Goal: Information Seeking & Learning: Learn about a topic

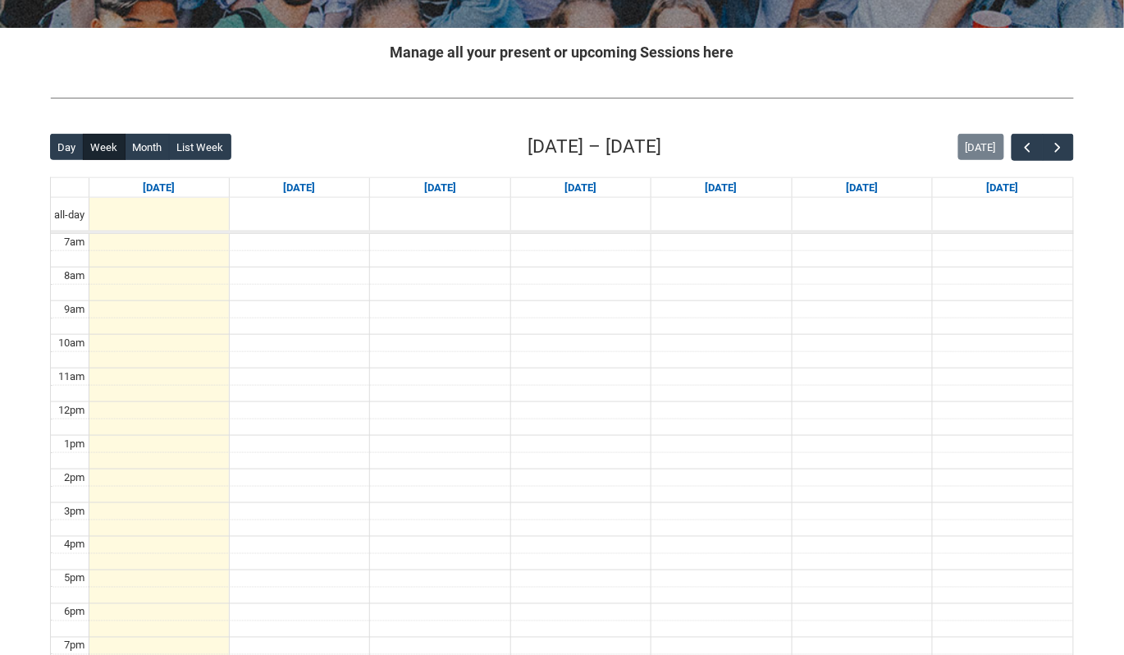
scroll to position [304, 0]
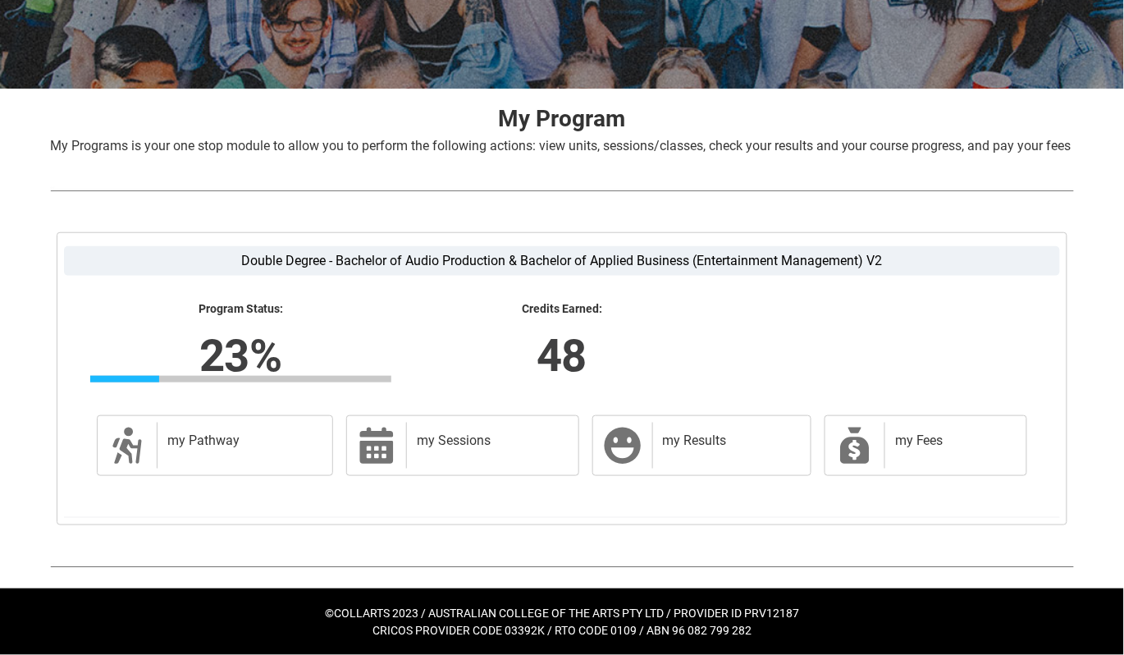
scroll to position [258, 0]
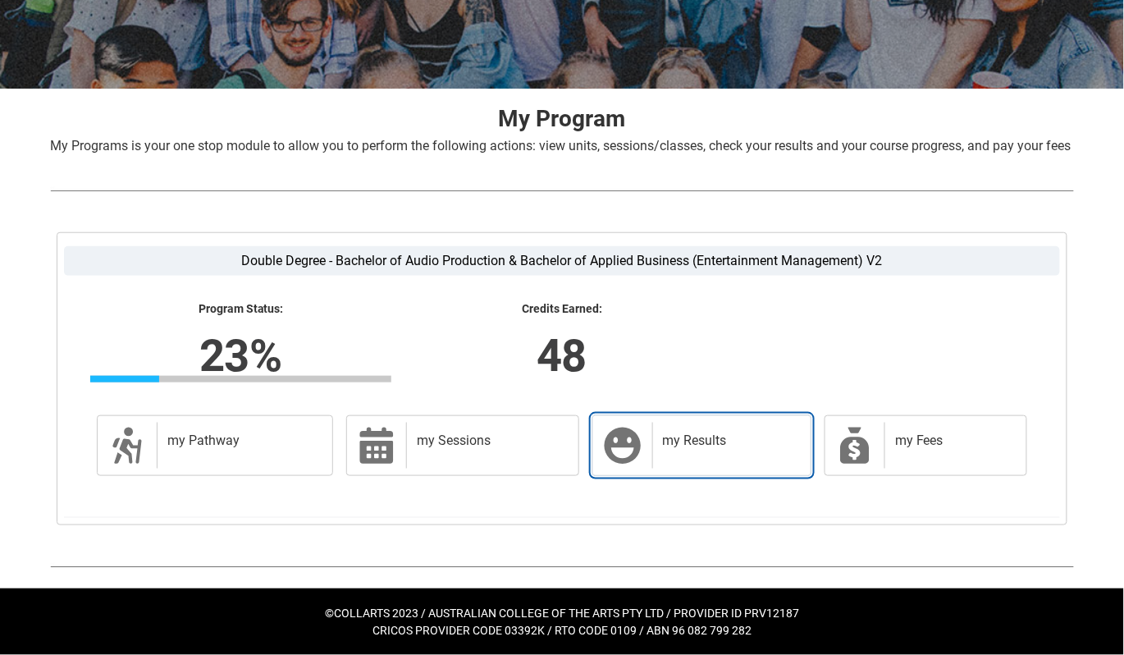
click at [667, 459] on div "my Results" at bounding box center [728, 445] width 152 height 46
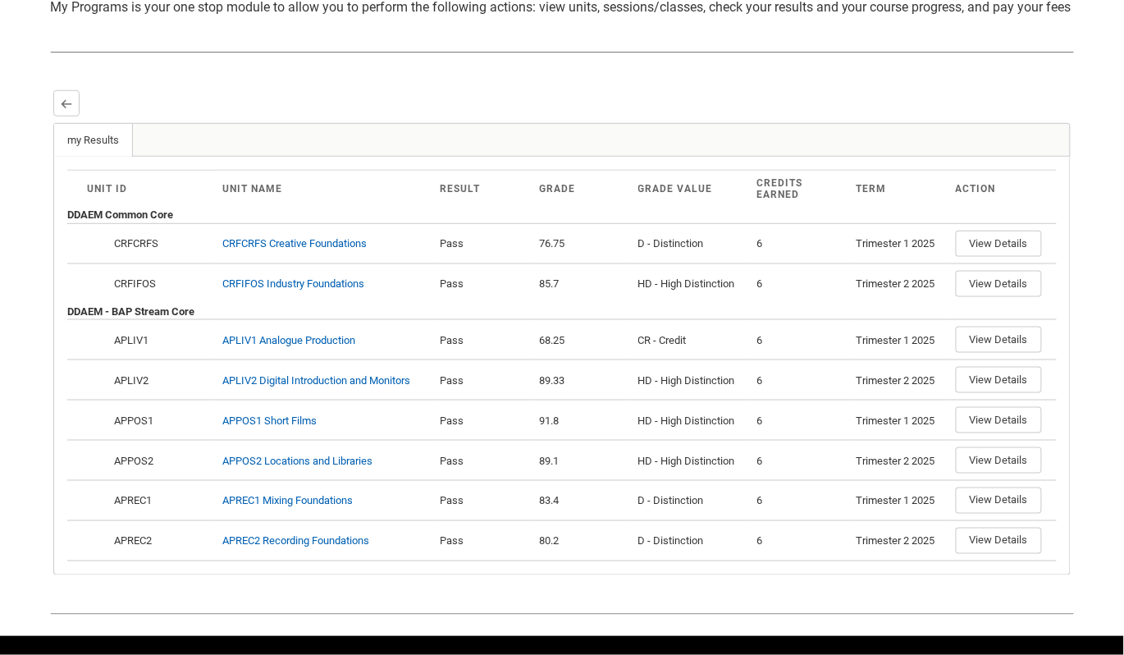
scroll to position [445, 0]
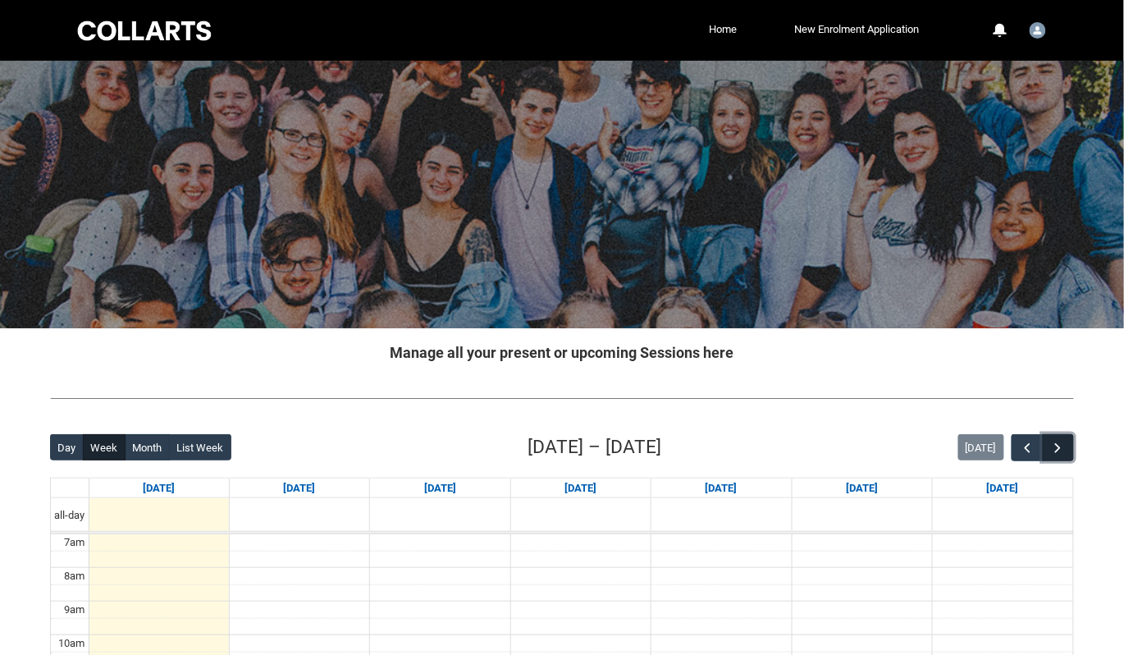
click at [1071, 450] on button "button" at bounding box center [1058, 447] width 31 height 27
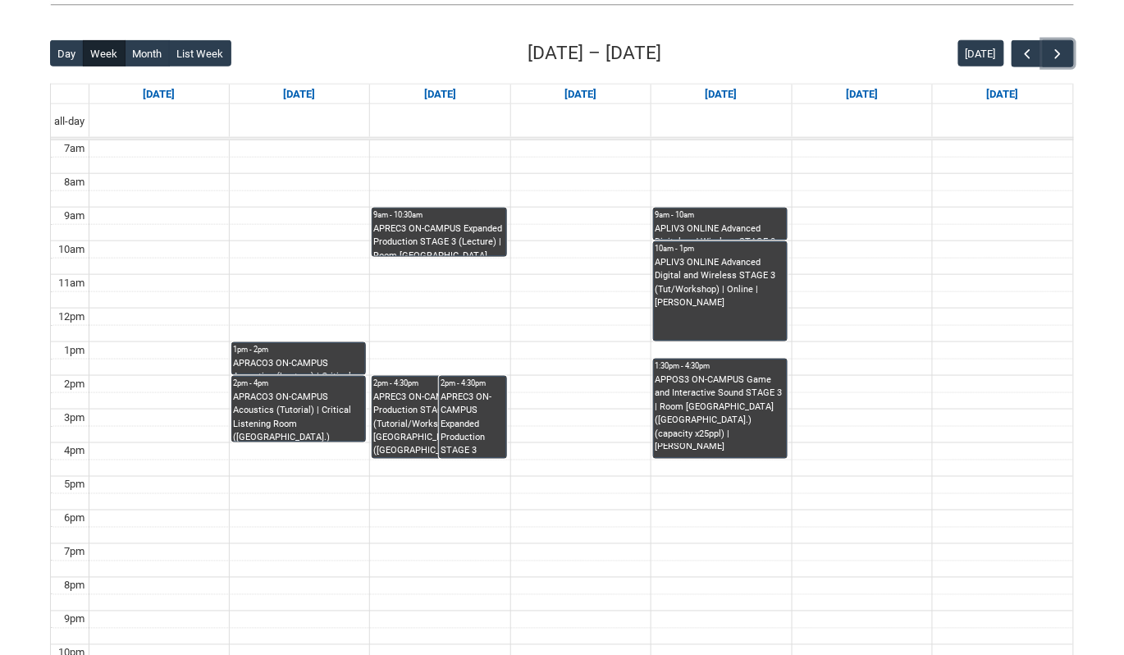
scroll to position [400, 0]
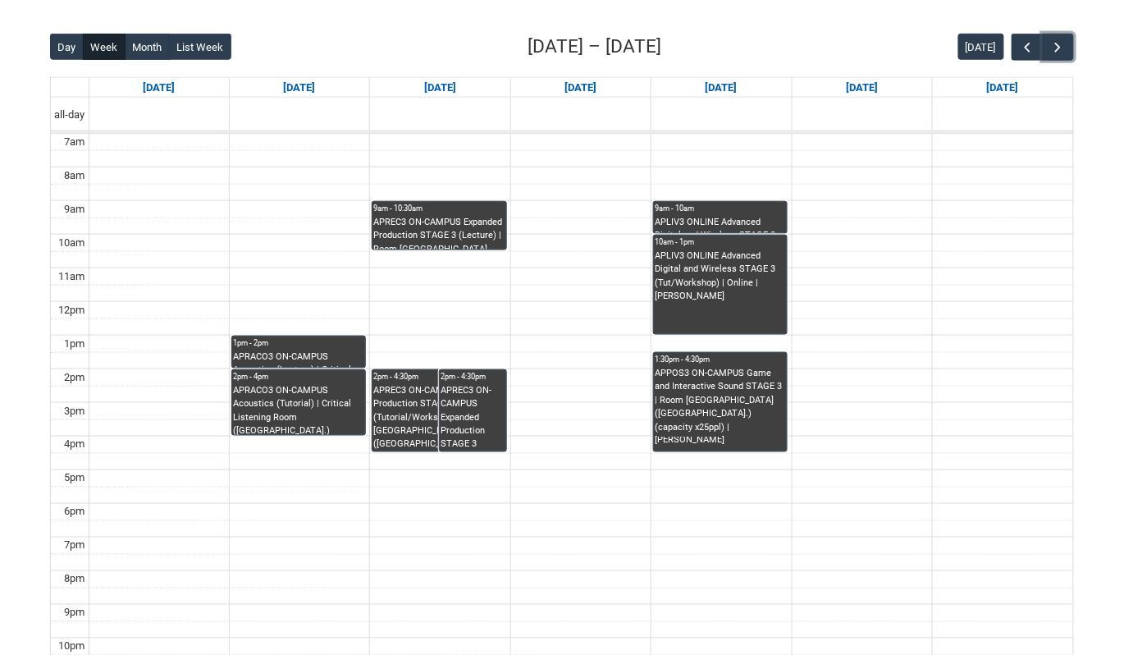
click at [409, 413] on div "APREC3 ON-CAMPUS Expanded Production STAGE 3 (Tutorial/Workshop) G2 | Room [GEO…" at bounding box center [438, 418] width 131 height 68
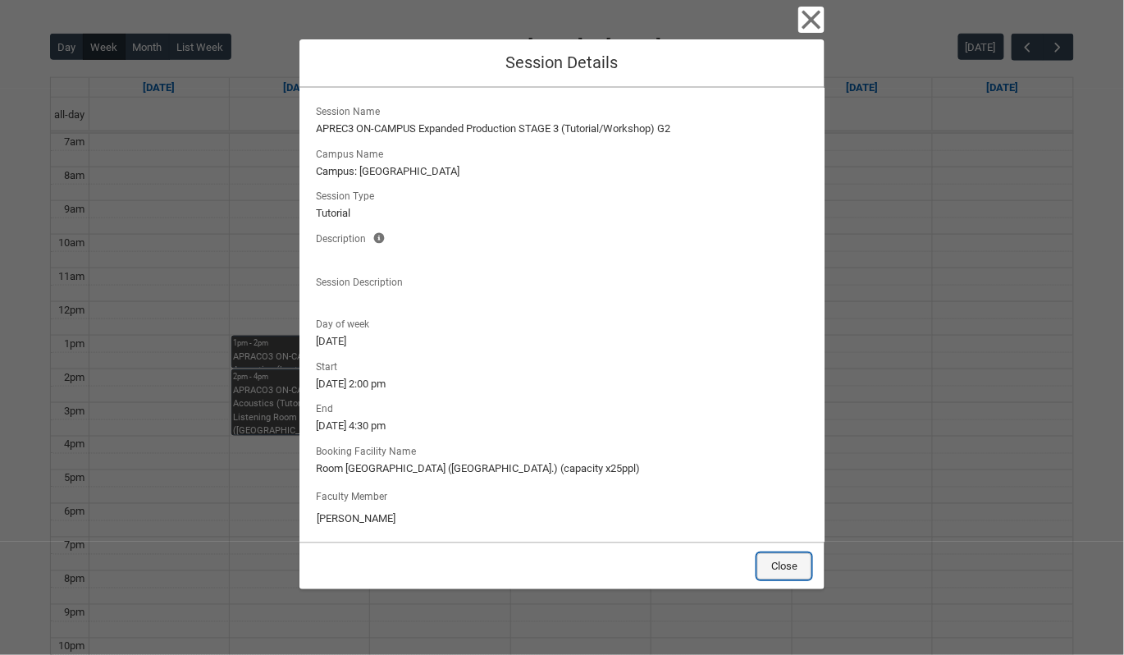
click at [785, 564] on button "Close" at bounding box center [784, 566] width 54 height 26
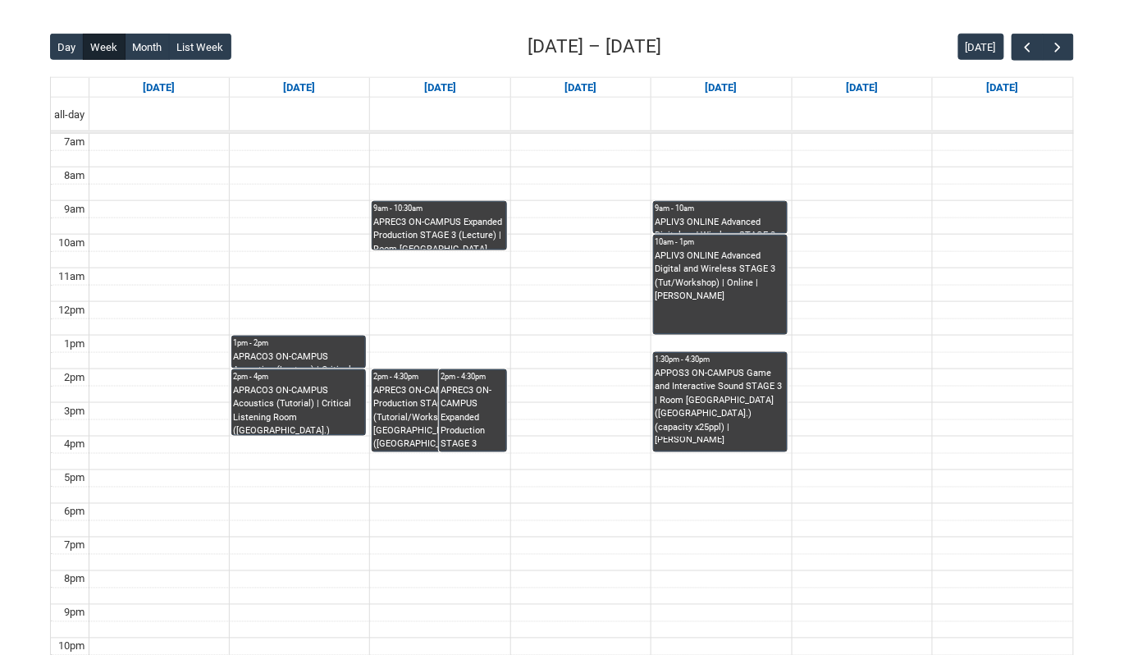
click at [472, 391] on div "APREC3 ON-CAMPUS Expanded Production STAGE 3 (Tutorial/Workshop) G2 | Studio 1 …" at bounding box center [473, 418] width 64 height 68
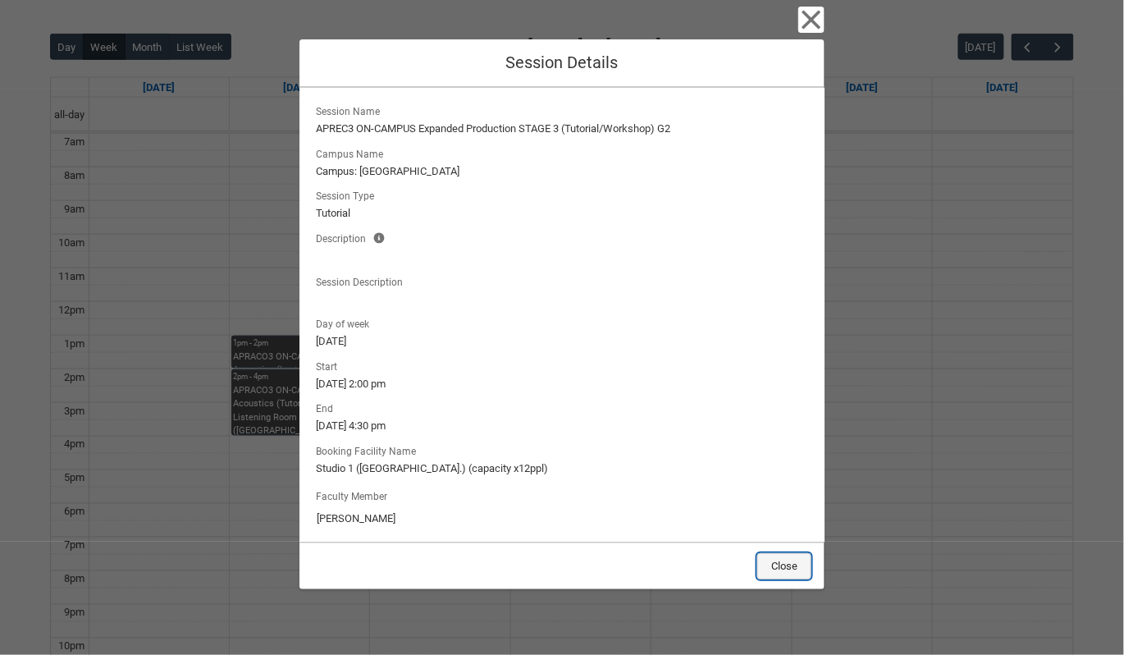
click at [792, 569] on button "Close" at bounding box center [784, 566] width 54 height 26
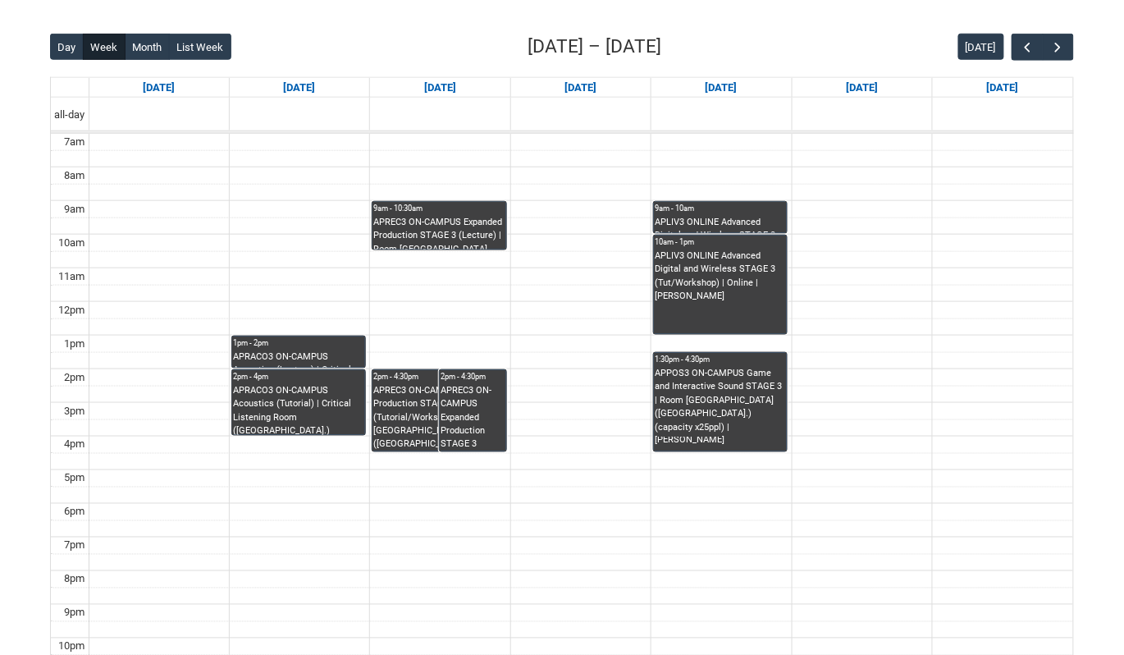
click at [432, 226] on div "APREC3 ON-CAMPUS Expanded Production STAGE 3 (Lecture) | Room [GEOGRAPHIC_DATA]…" at bounding box center [438, 233] width 131 height 34
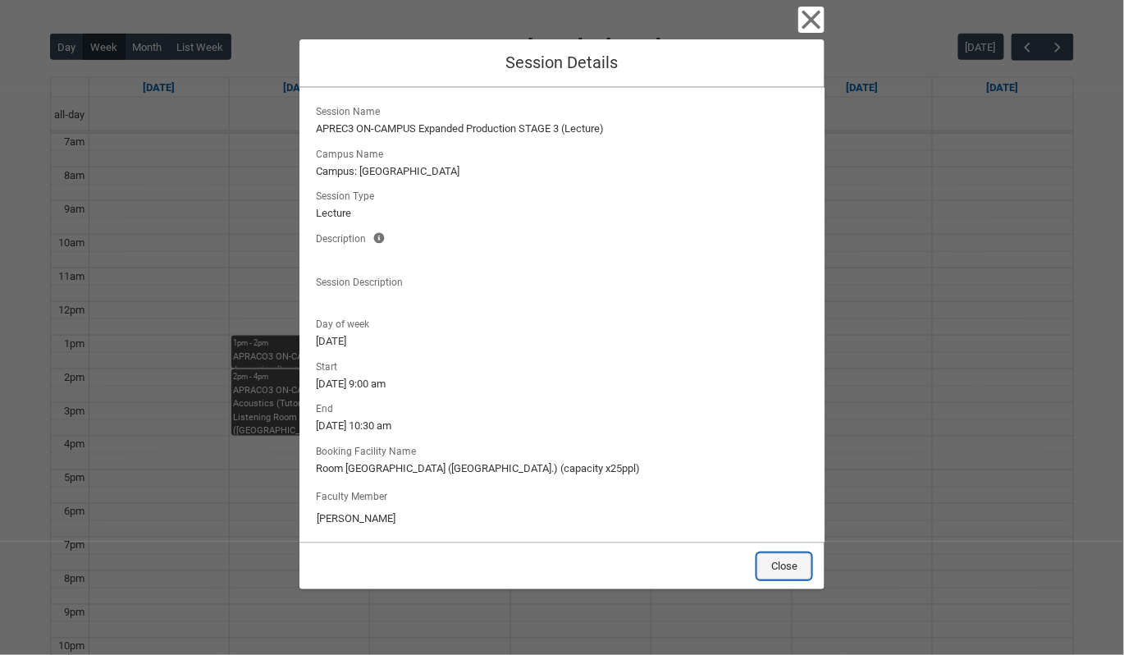
click at [767, 558] on button "Close" at bounding box center [784, 566] width 54 height 26
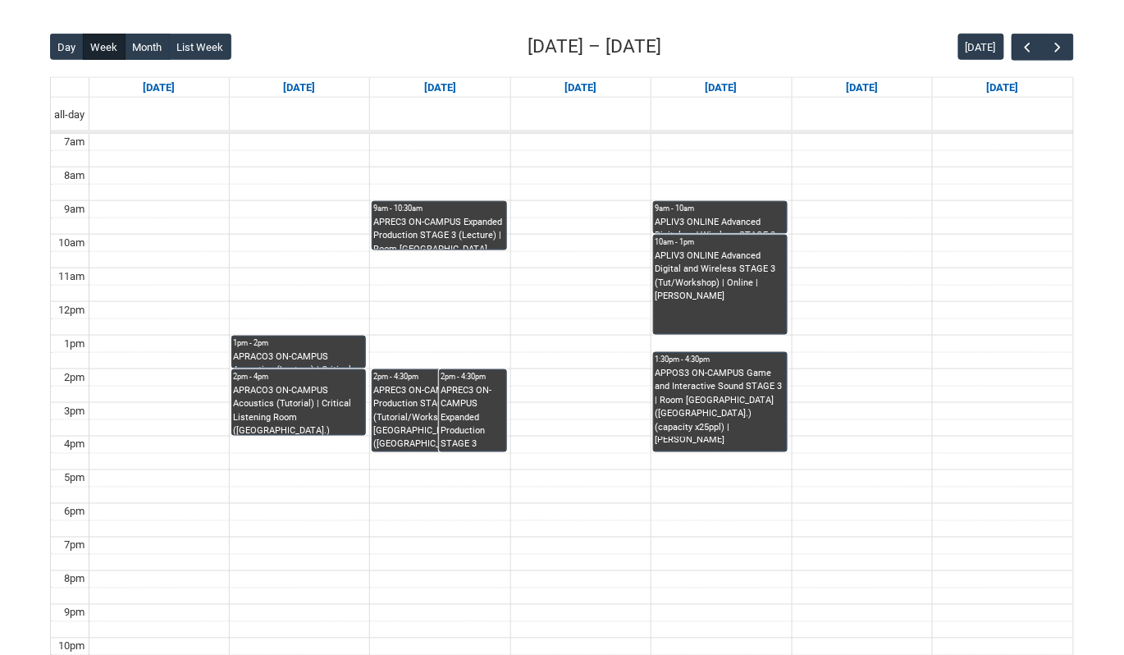
click at [413, 390] on div "APREC3 ON-CAMPUS Expanded Production STAGE 3 (Tutorial/Workshop) G2 | Room [GEO…" at bounding box center [438, 418] width 131 height 68
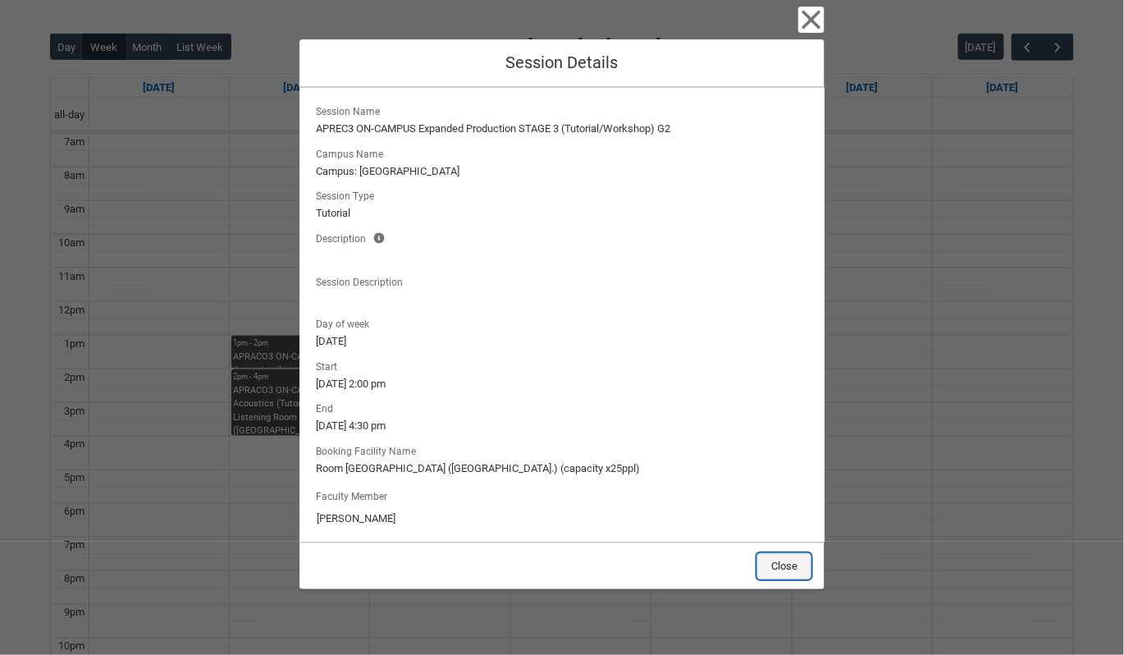
click at [798, 574] on button "Close" at bounding box center [784, 566] width 54 height 26
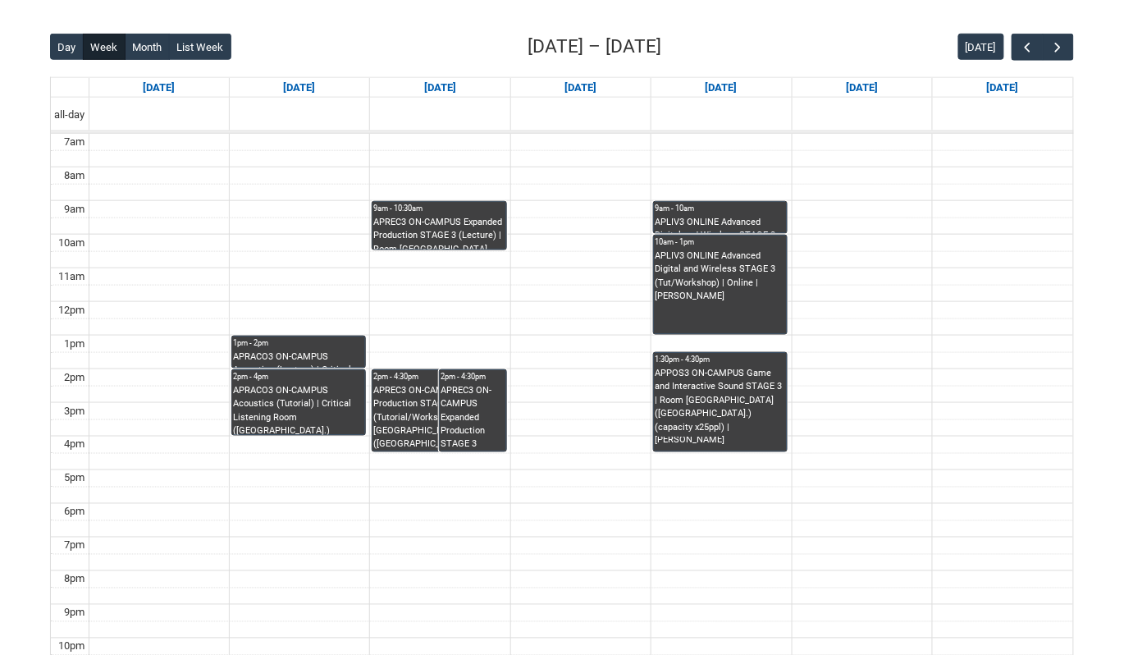
click at [486, 400] on div "APREC3 ON-CAMPUS Expanded Production STAGE 3 (Tutorial/Workshop) G2 | Studio 1 …" at bounding box center [473, 418] width 64 height 68
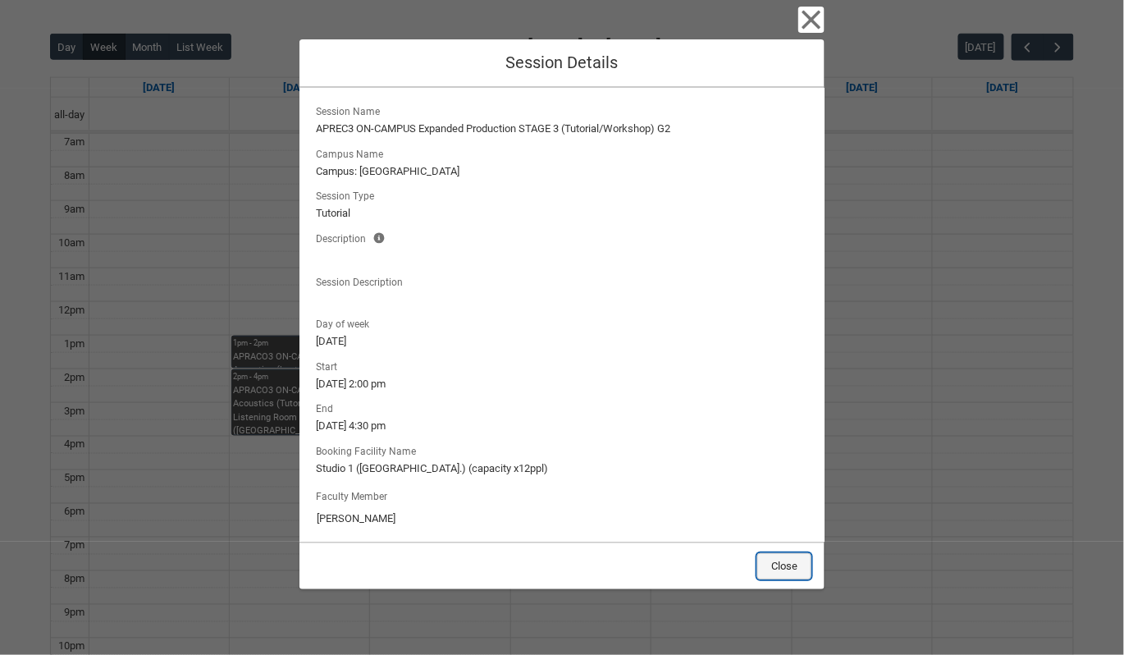
click at [780, 565] on button "Close" at bounding box center [784, 566] width 54 height 26
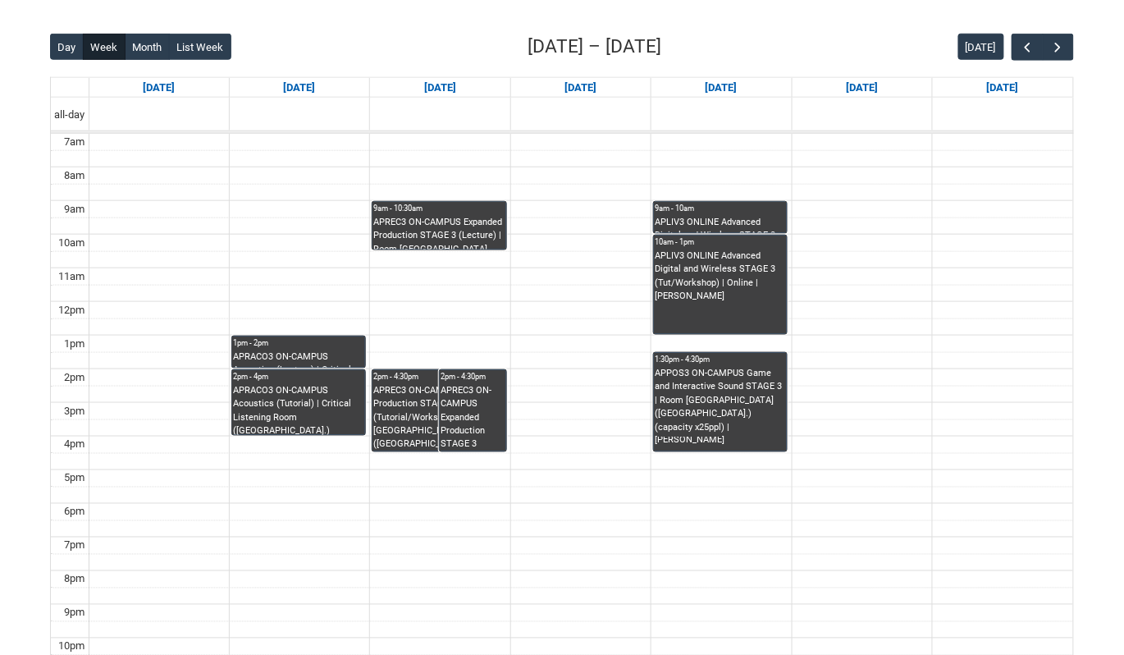
click at [715, 212] on div "9am - 10am" at bounding box center [720, 208] width 131 height 11
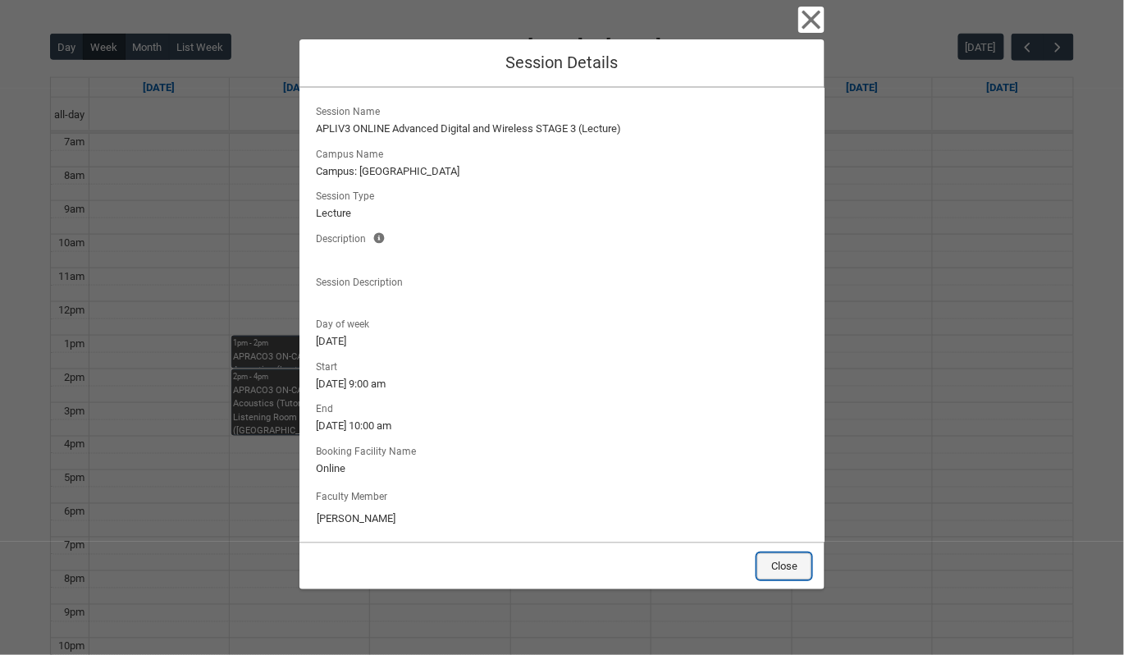
click at [775, 567] on button "Close" at bounding box center [784, 566] width 54 height 26
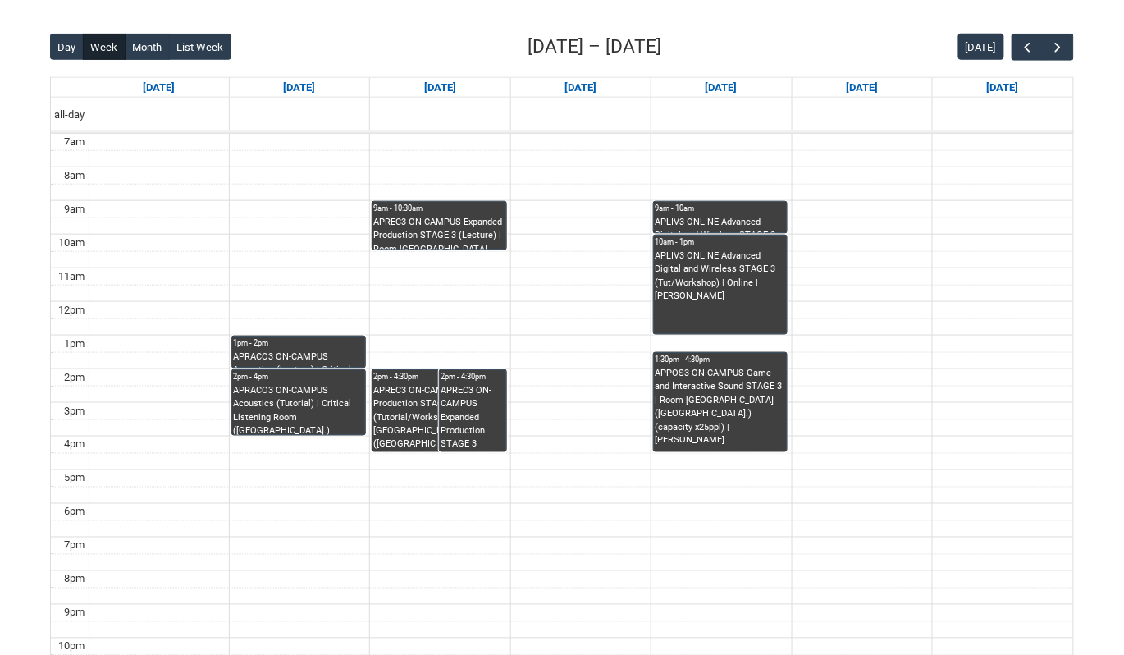
click at [474, 413] on div "APREC3 ON-CAMPUS Expanded Production STAGE 3 (Tutorial/Workshop) G2 | Studio 1 …" at bounding box center [473, 418] width 64 height 68
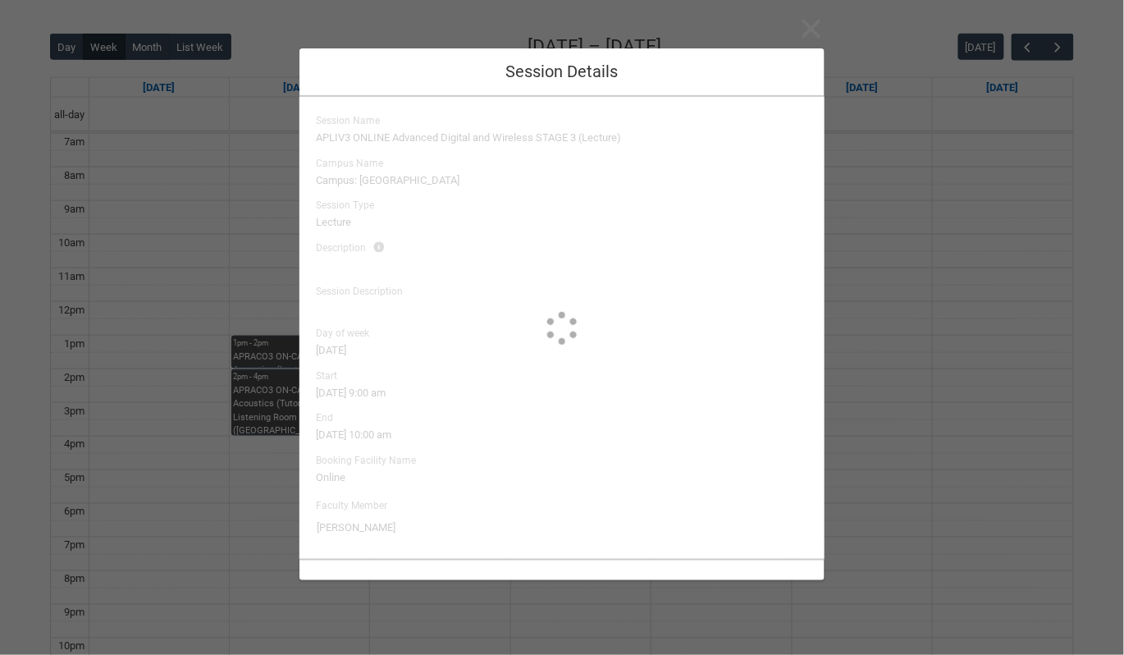
type input "[PERSON_NAME]"
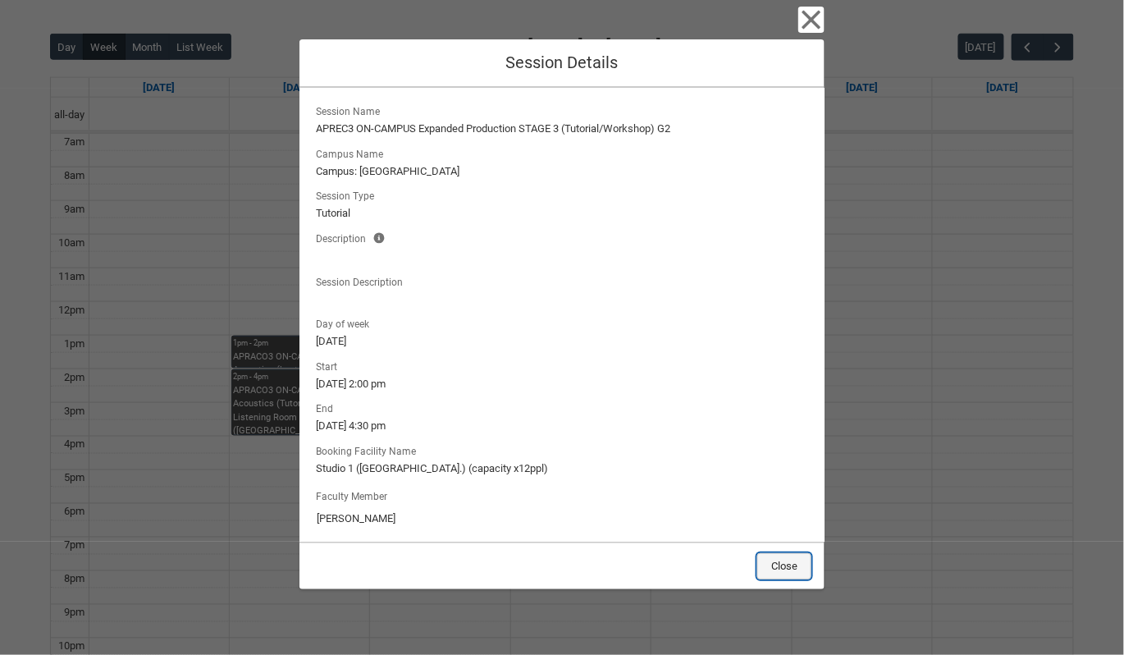
click at [784, 563] on button "Close" at bounding box center [784, 566] width 54 height 26
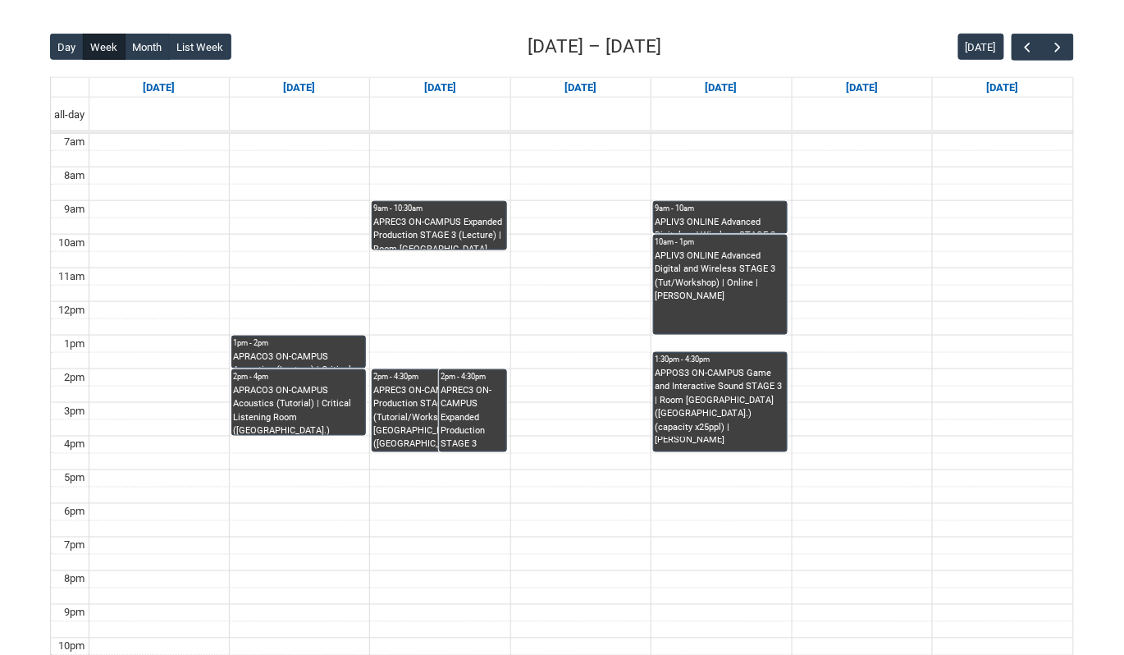
click at [398, 407] on div "APREC3 ON-CAMPUS Expanded Production STAGE 3 (Tutorial/Workshop) G2 | Room [GEO…" at bounding box center [438, 418] width 131 height 68
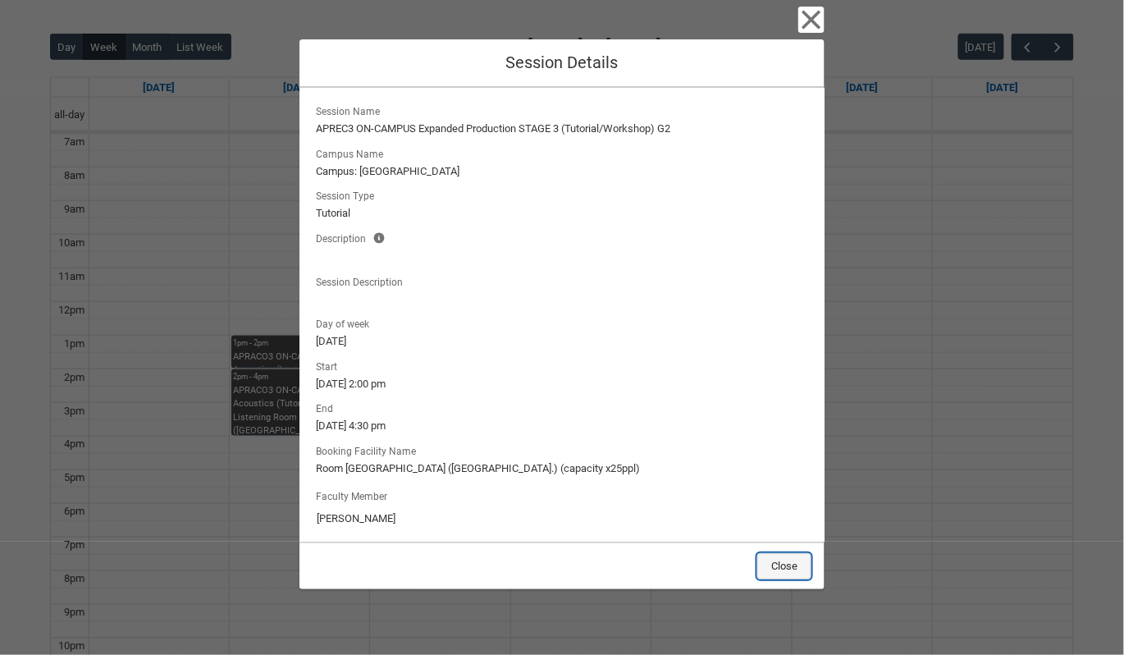
click at [792, 560] on button "Close" at bounding box center [784, 566] width 54 height 26
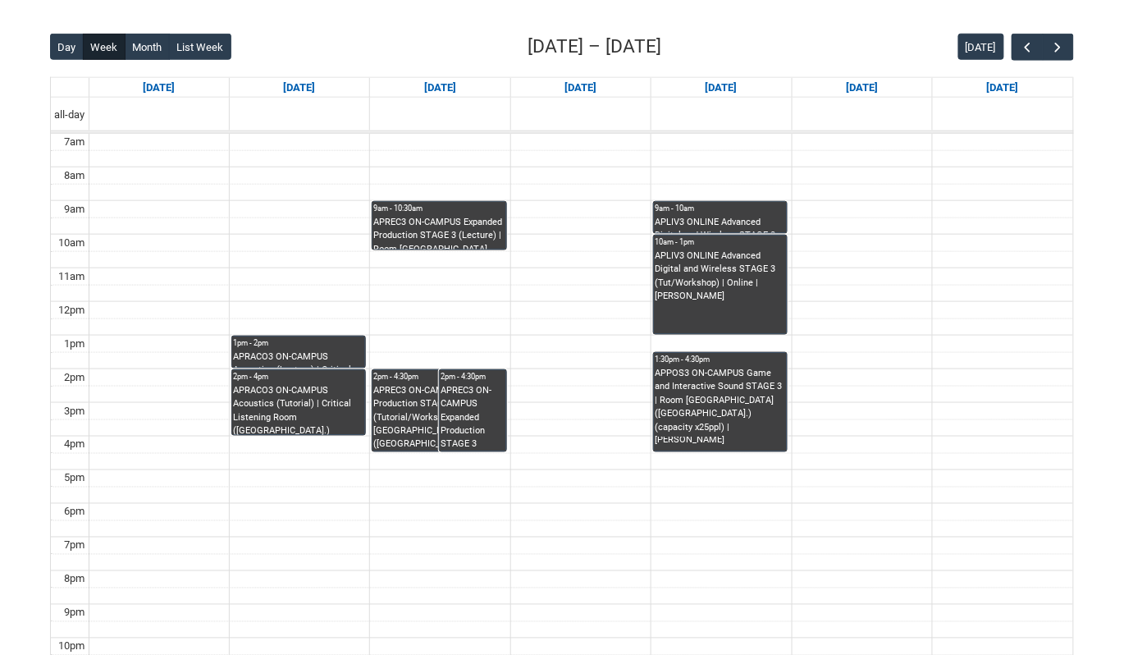
click at [418, 413] on div "APREC3 ON-CAMPUS Expanded Production STAGE 3 (Tutorial/Workshop) G2 | Room [GEO…" at bounding box center [438, 418] width 131 height 68
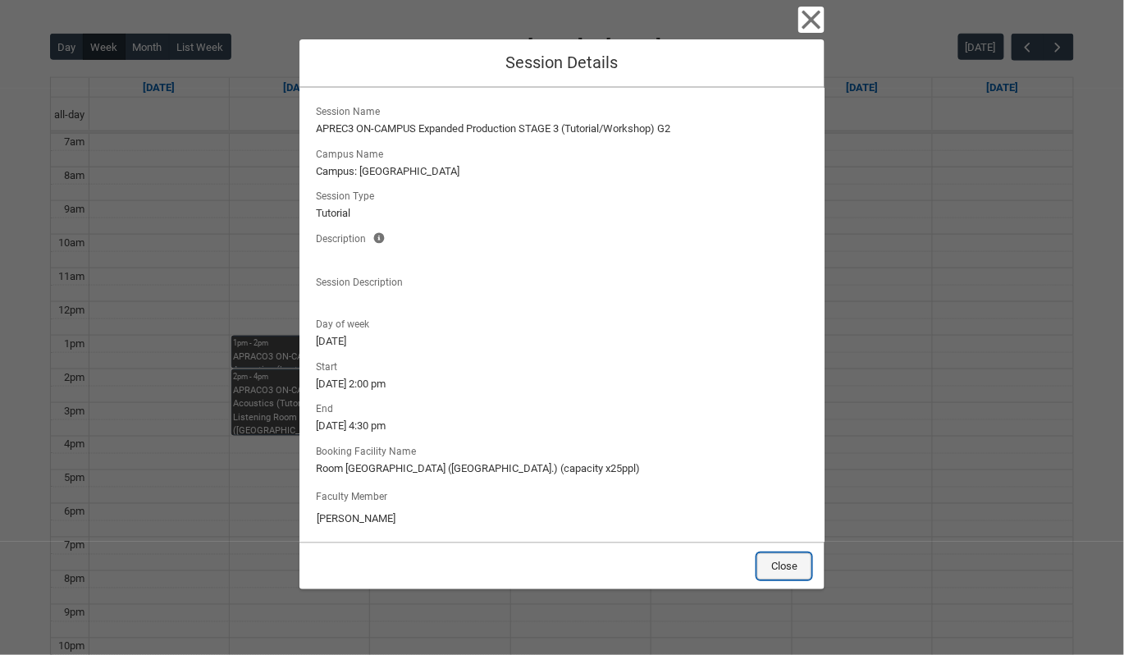
click at [783, 568] on button "Close" at bounding box center [784, 566] width 54 height 26
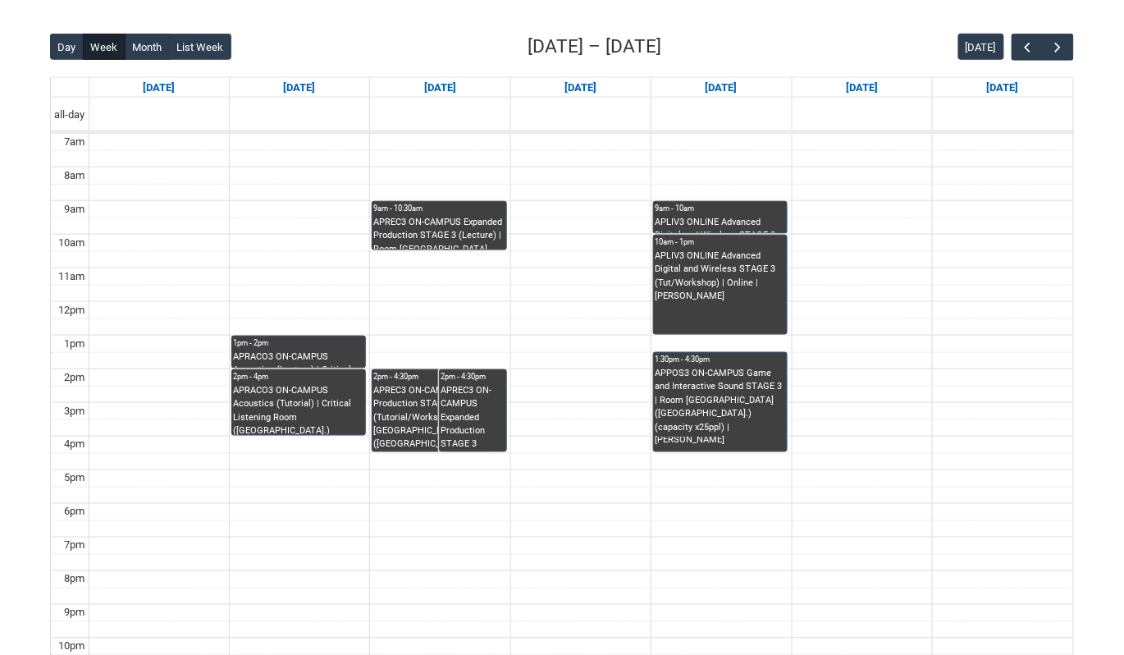
click at [474, 403] on div "APREC3 ON-CAMPUS Expanded Production STAGE 3 (Tutorial/Workshop) G2 | Studio 1 …" at bounding box center [473, 418] width 64 height 68
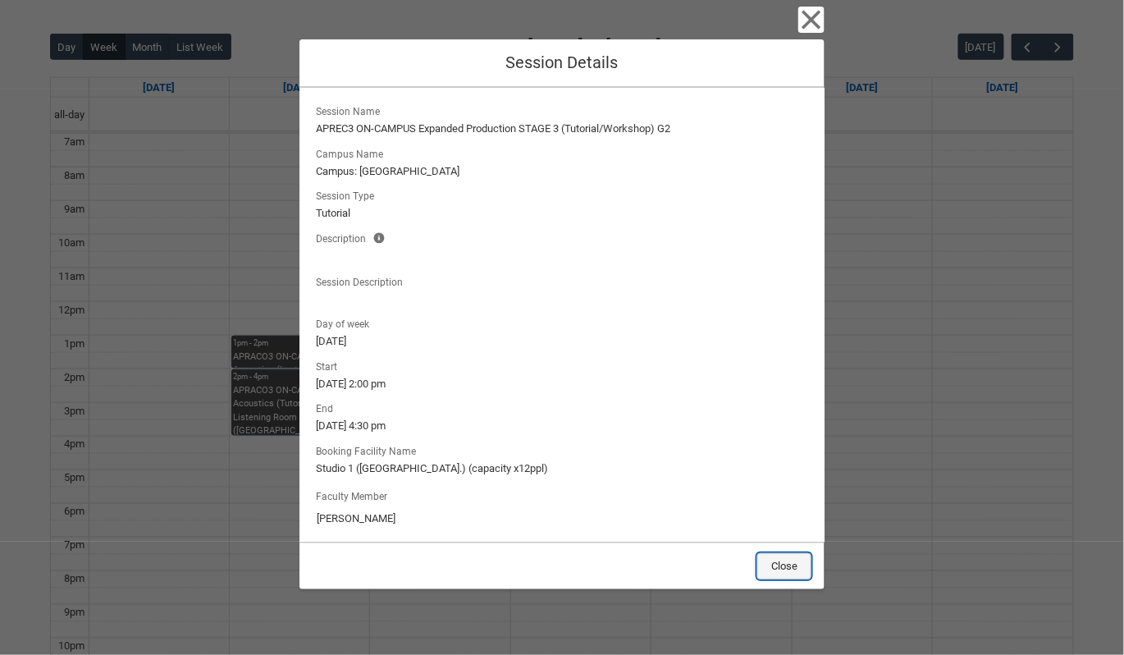
click at [780, 568] on button "Close" at bounding box center [784, 566] width 54 height 26
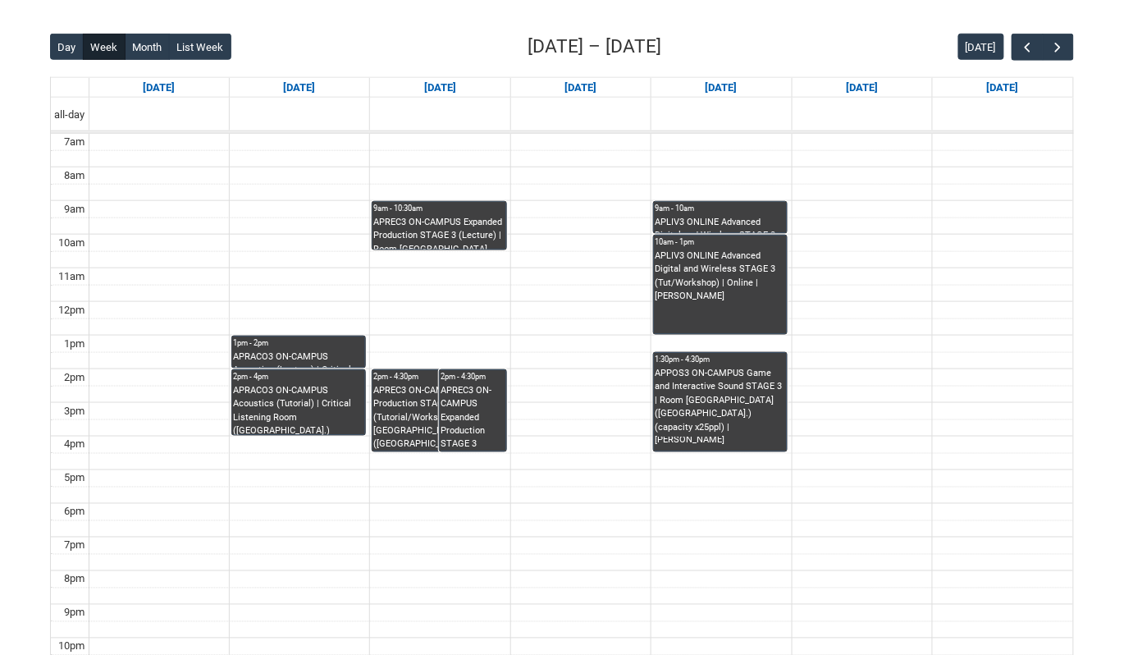
click at [404, 402] on div "APREC3 ON-CAMPUS Expanded Production STAGE 3 (Tutorial/Workshop) G2 | Room [GEO…" at bounding box center [438, 418] width 131 height 68
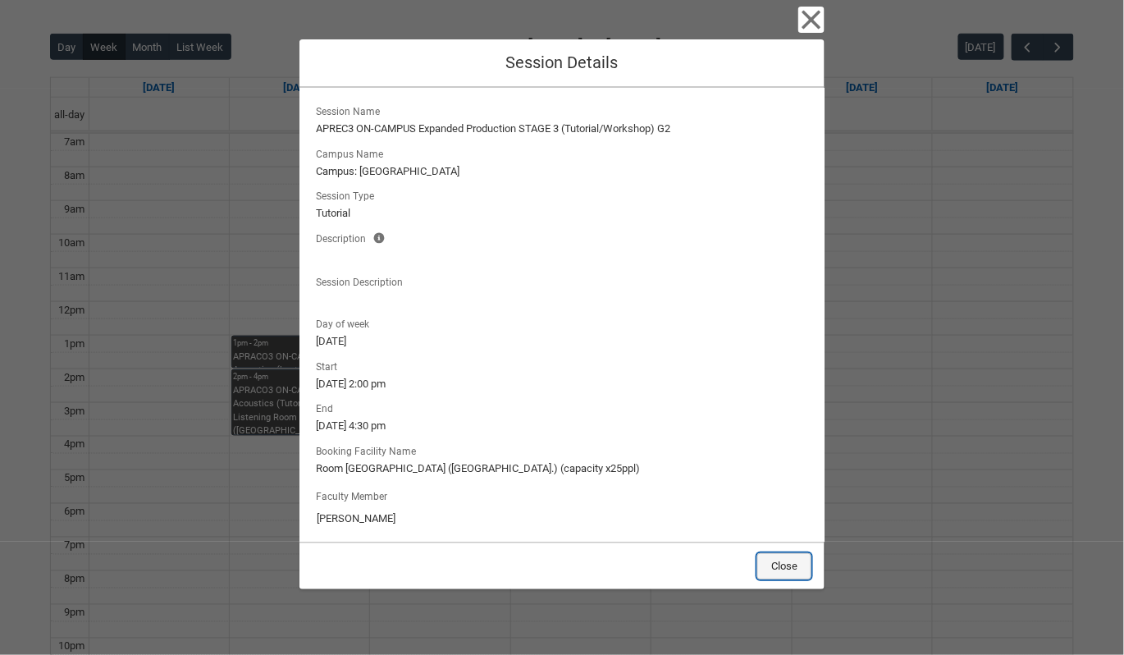
click at [789, 571] on button "Close" at bounding box center [784, 566] width 54 height 26
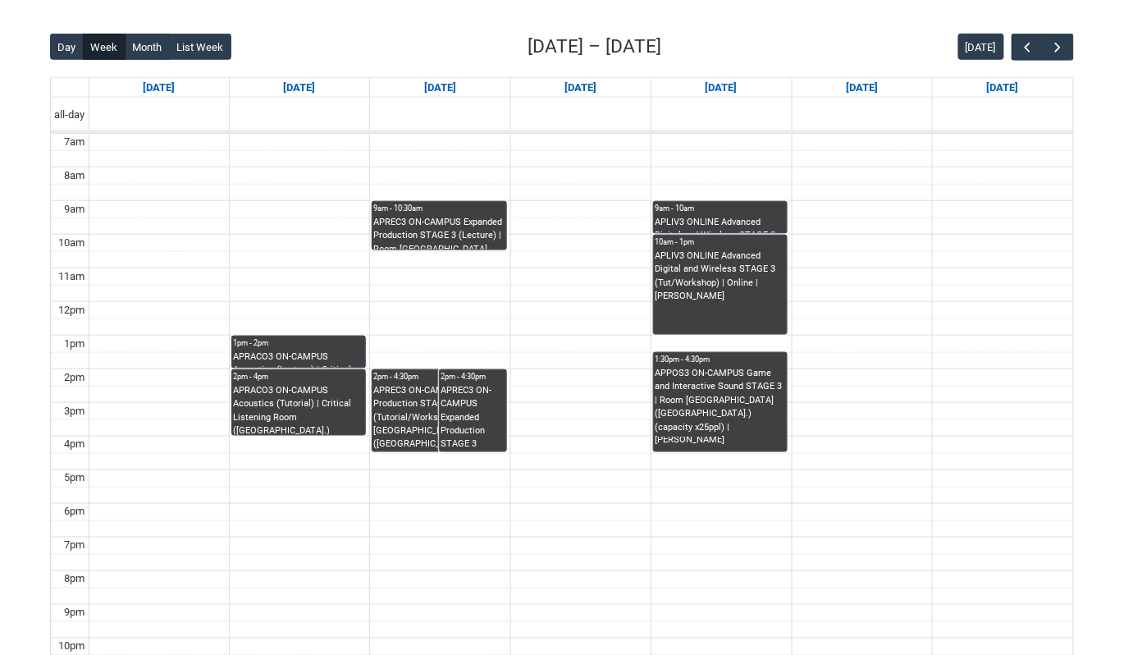
scroll to position [372, 0]
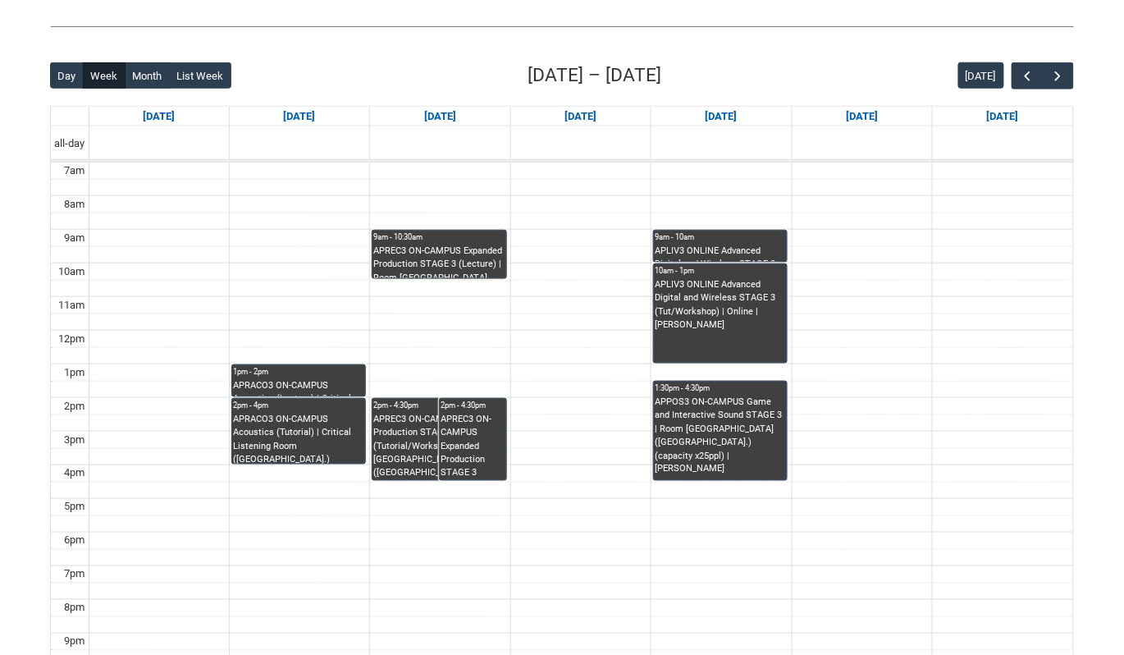
click at [483, 427] on div "APREC3 ON-CAMPUS Expanded Production STAGE 3 (Tutorial/Workshop) G2 | Studio 1 …" at bounding box center [473, 447] width 64 height 68
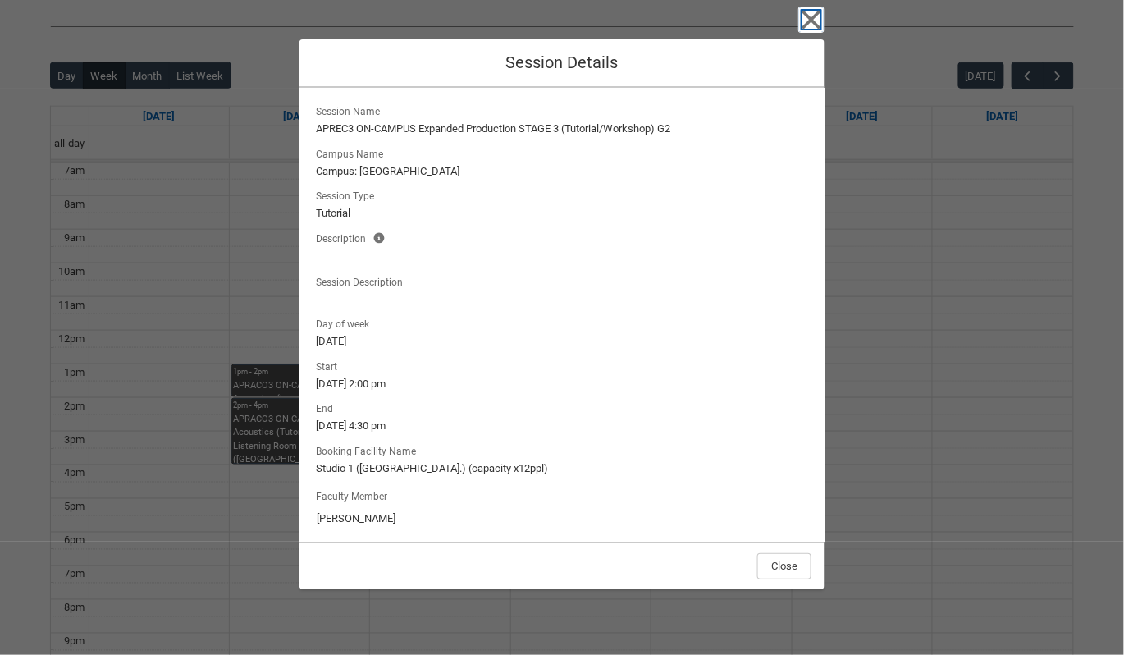
click at [812, 26] on icon "button" at bounding box center [811, 20] width 26 height 26
